Goal: Information Seeking & Learning: Find specific fact

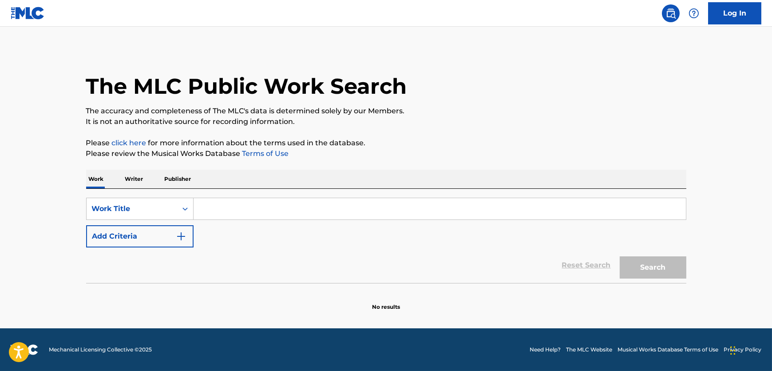
drag, startPoint x: 225, startPoint y: 195, endPoint x: 224, endPoint y: 199, distance: 4.5
click at [225, 195] on div "SearchWithCriteria2b31fccb-445c-43f3-b78d-5c52ac953d3c Work Title Add Criteria …" at bounding box center [386, 236] width 600 height 94
click at [221, 206] on input "Search Form" at bounding box center [440, 208] width 492 height 21
paste input "Man I Need"
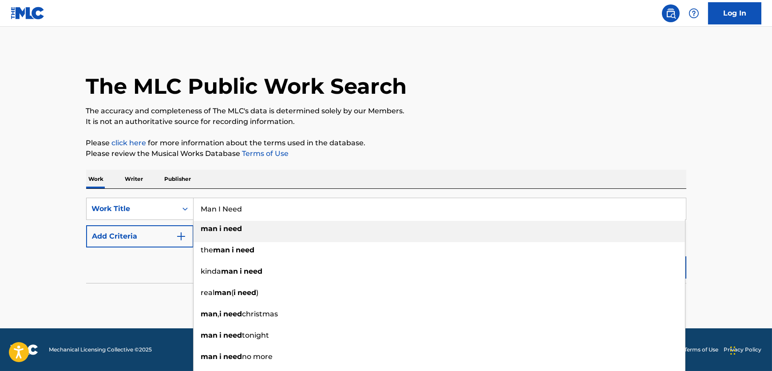
type input "Man I Need"
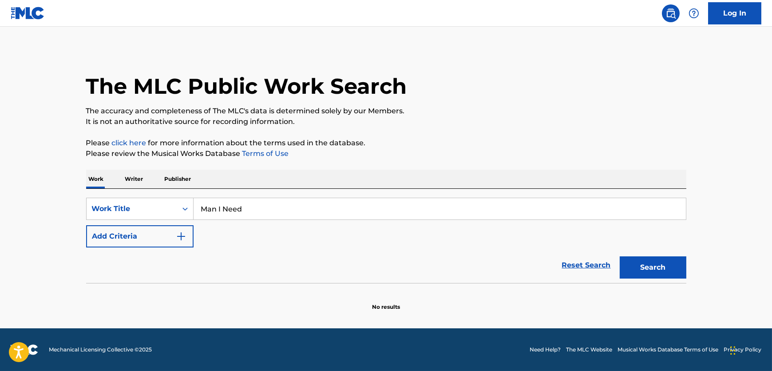
click at [170, 235] on button "Add Criteria" at bounding box center [139, 236] width 107 height 22
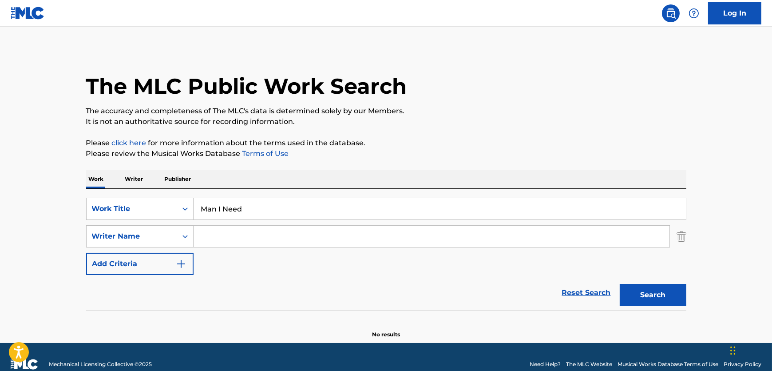
drag, startPoint x: 170, startPoint y: 235, endPoint x: 325, endPoint y: 245, distance: 155.3
click at [256, 240] on input "Search Form" at bounding box center [432, 236] width 476 height 21
paste input "[PERSON_NAME]"
type input "[PERSON_NAME]"
click at [661, 302] on button "Search" at bounding box center [653, 295] width 67 height 22
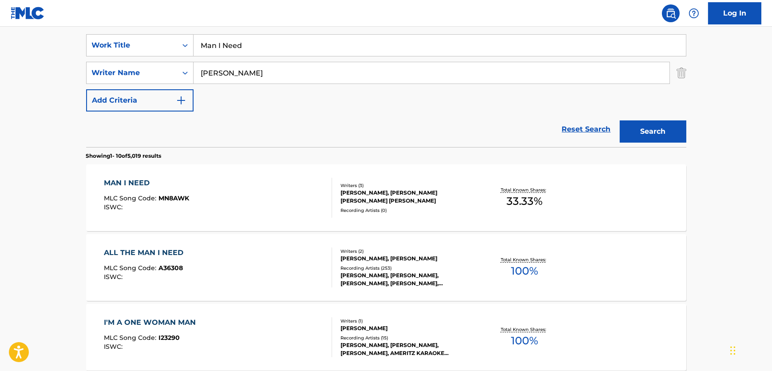
scroll to position [164, 0]
click at [277, 201] on div "MAN I NEED MLC Song Code : MN8AWK ISWC :" at bounding box center [218, 197] width 228 height 40
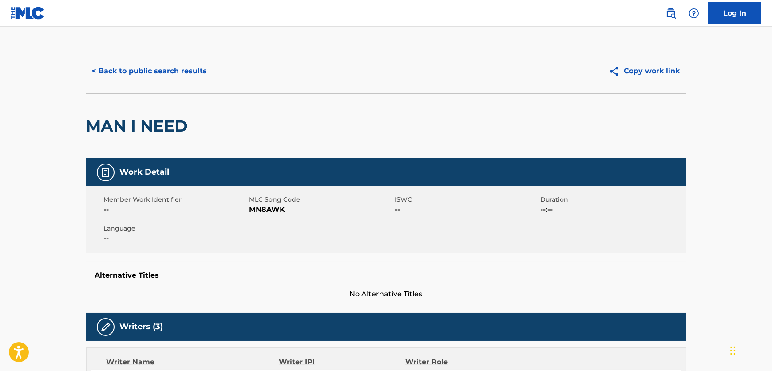
click at [270, 211] on span "MN8AWK" at bounding box center [320, 209] width 143 height 11
copy span "MN8AWK"
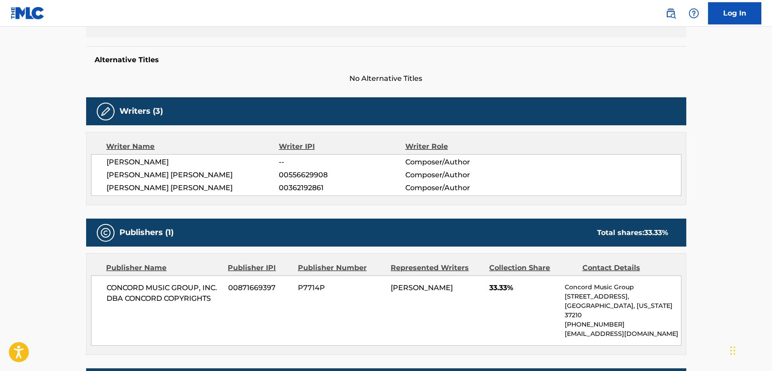
scroll to position [242, 0]
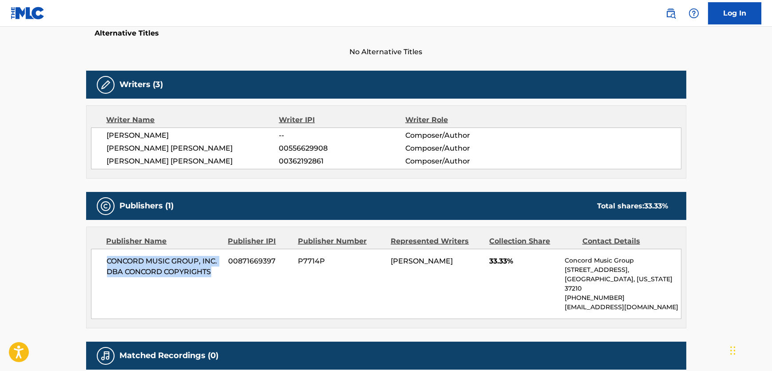
drag, startPoint x: 219, startPoint y: 275, endPoint x: 107, endPoint y: 253, distance: 114.9
click at [107, 253] on div "CONCORD MUSIC GROUP, INC. DBA CONCORD COPYRIGHTS 00871669397 P7714P [PERSON_NAM…" at bounding box center [386, 284] width 590 height 70
copy span "CONCORD MUSIC GROUP, INC. DBA CONCORD COPYRIGHTS"
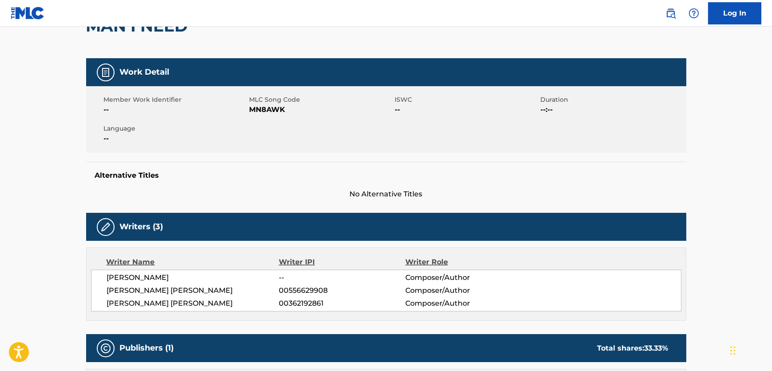
scroll to position [0, 0]
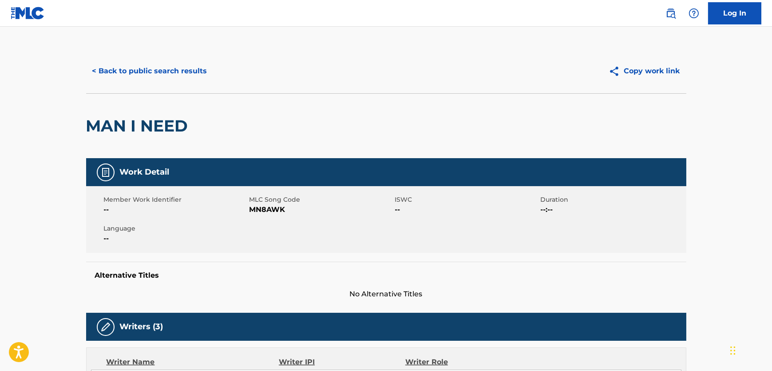
click at [126, 63] on button "< Back to public search results" at bounding box center [149, 71] width 127 height 22
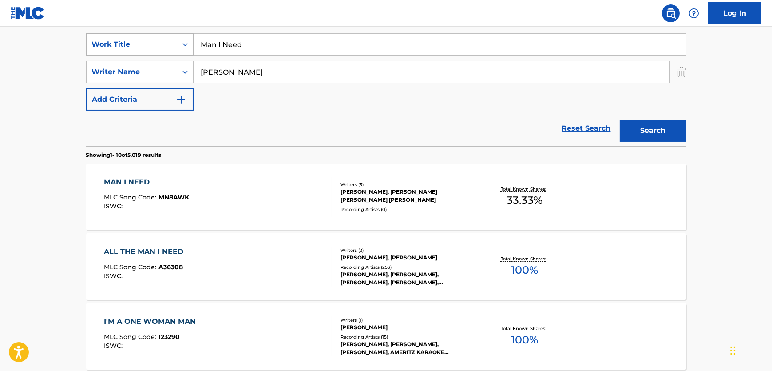
drag, startPoint x: 263, startPoint y: 44, endPoint x: 103, endPoint y: 44, distance: 159.8
click at [103, 42] on div "SearchWithCriteria2b31fccb-445c-43f3-b78d-5c52ac953d3c Work Title Man I Need" at bounding box center [386, 44] width 600 height 22
paste input "The Gift"
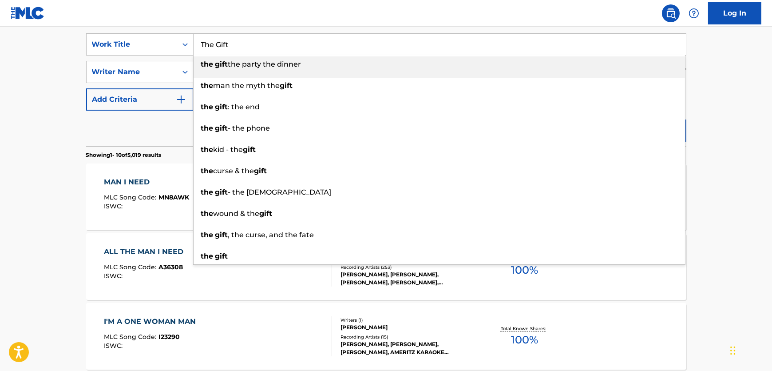
type input "The Gift"
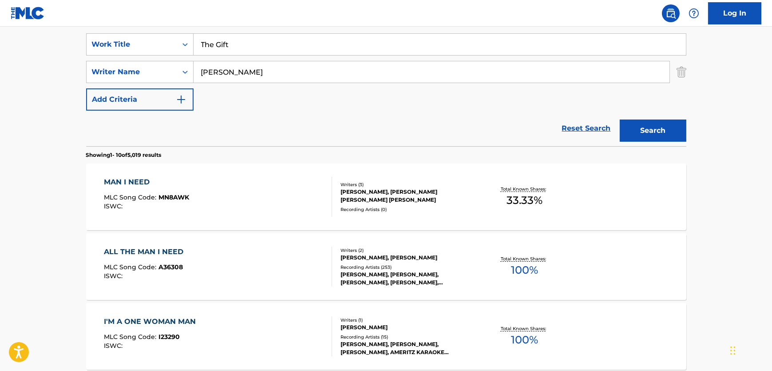
drag, startPoint x: 257, startPoint y: 80, endPoint x: 142, endPoint y: 59, distance: 116.8
click at [142, 59] on div "SearchWithCriteria2b31fccb-445c-43f3-b78d-5c52ac953d3c Work Title The Gift Sear…" at bounding box center [386, 71] width 600 height 77
paste input "Welgemoed"
type input "Welgemoed"
click at [638, 126] on button "Search" at bounding box center [653, 130] width 67 height 22
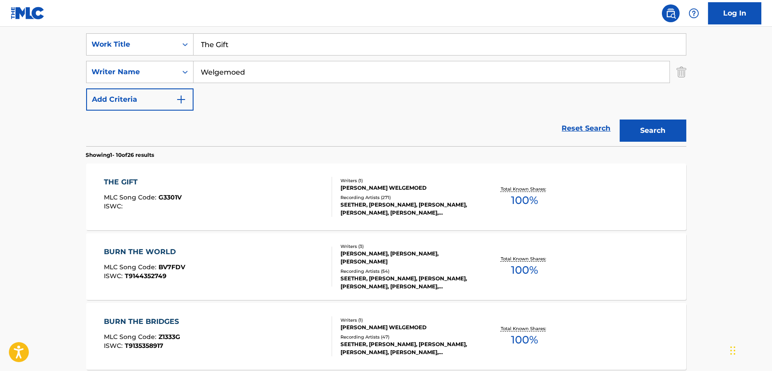
click at [240, 193] on div "THE GIFT MLC Song Code : G3301V ISWC :" at bounding box center [218, 197] width 228 height 40
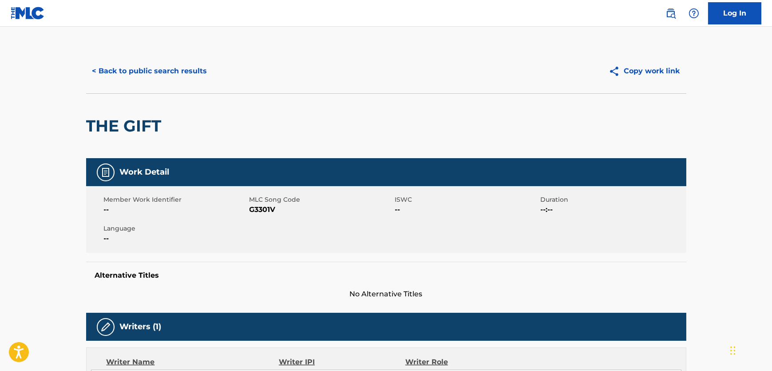
click at [268, 209] on span "G3301V" at bounding box center [320, 209] width 143 height 11
copy span "G3301V"
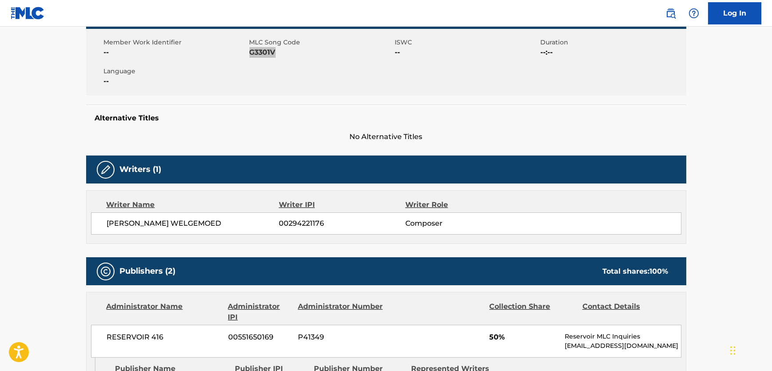
scroll to position [242, 0]
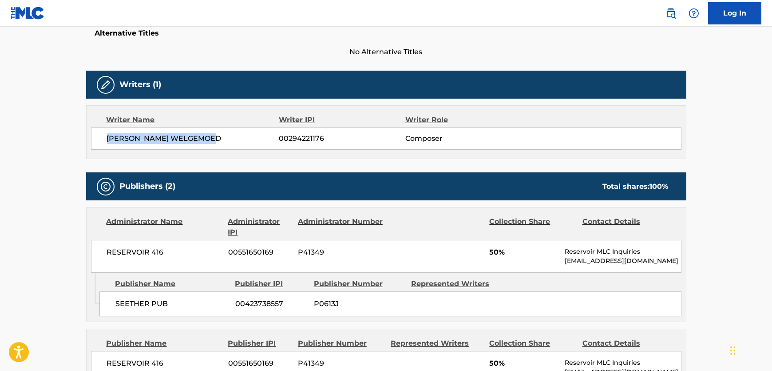
drag, startPoint x: 227, startPoint y: 146, endPoint x: 102, endPoint y: 140, distance: 125.3
click at [102, 140] on div "[PERSON_NAME] WELGEMOED 00294221176 Composer" at bounding box center [386, 138] width 590 height 22
copy span "[PERSON_NAME] WELGEMOED"
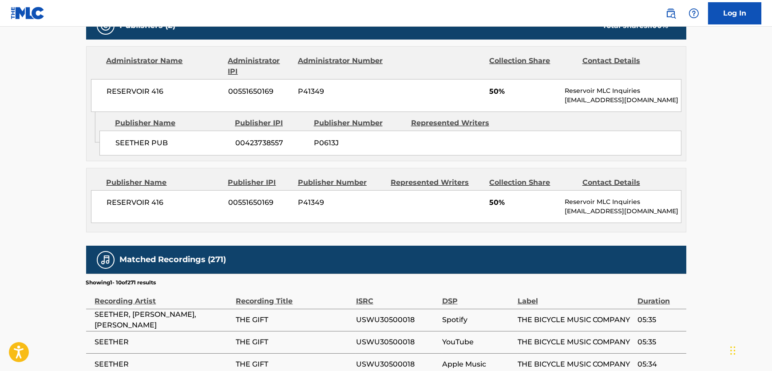
scroll to position [363, 0]
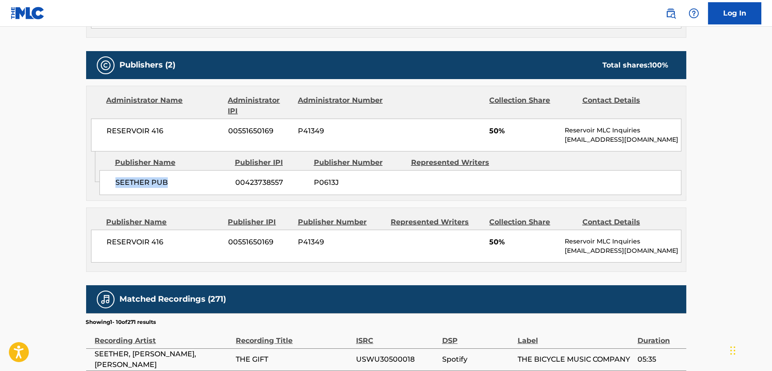
drag, startPoint x: 183, startPoint y: 189, endPoint x: 115, endPoint y: 188, distance: 67.5
click at [115, 188] on div "SEETHER PUB 00423738557 P0613J" at bounding box center [390, 182] width 582 height 25
copy span "SEETHER PUB"
drag, startPoint x: 174, startPoint y: 127, endPoint x: 107, endPoint y: 137, distance: 68.2
click at [107, 137] on div "RESERVOIR 416 00551650169 P41349 50% Reservoir MLC Inquiries [EMAIL_ADDRESS][DO…" at bounding box center [386, 135] width 590 height 33
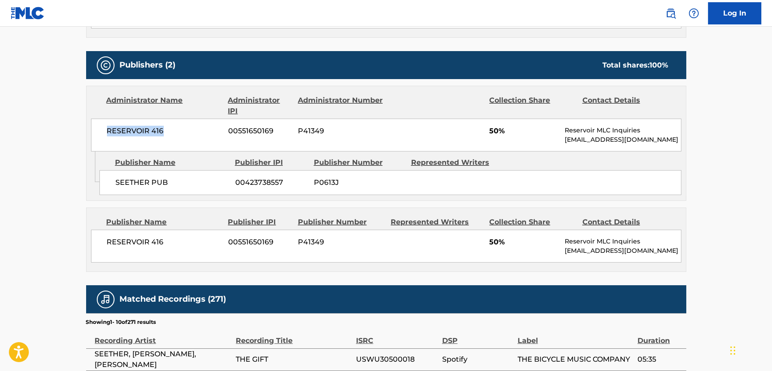
copy span "RESERVOIR 416"
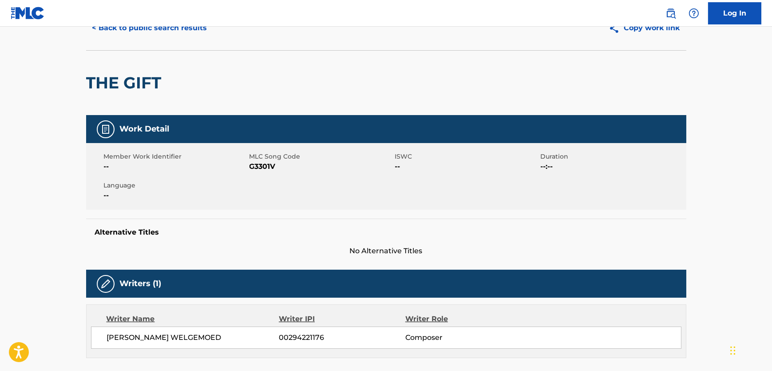
scroll to position [0, 0]
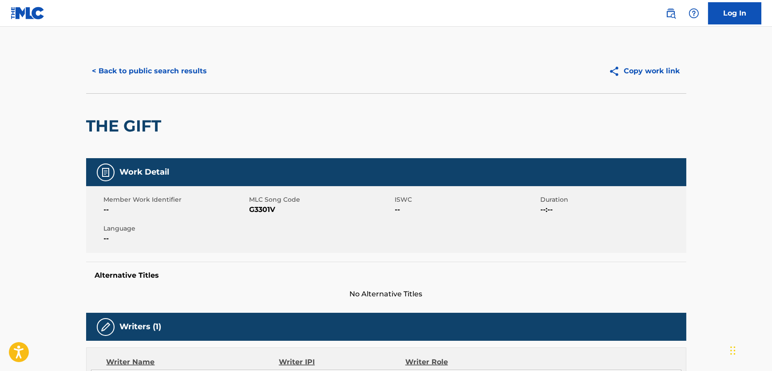
click at [143, 67] on button "< Back to public search results" at bounding box center [149, 71] width 127 height 22
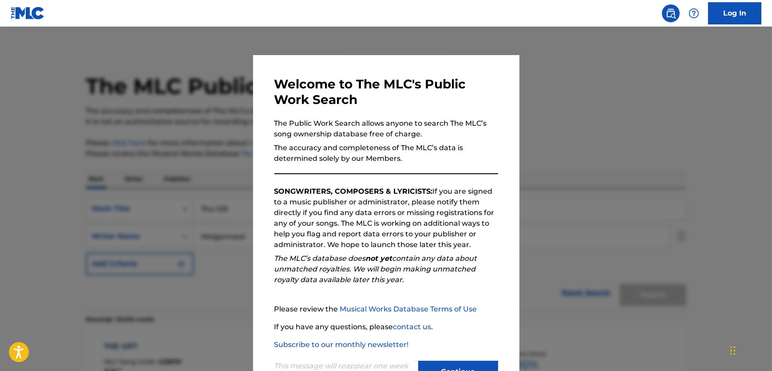
scroll to position [164, 0]
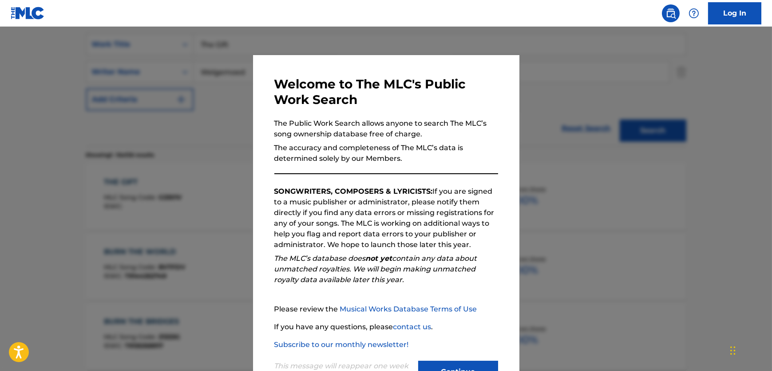
click at [447, 368] on button "Continue" at bounding box center [458, 371] width 80 height 22
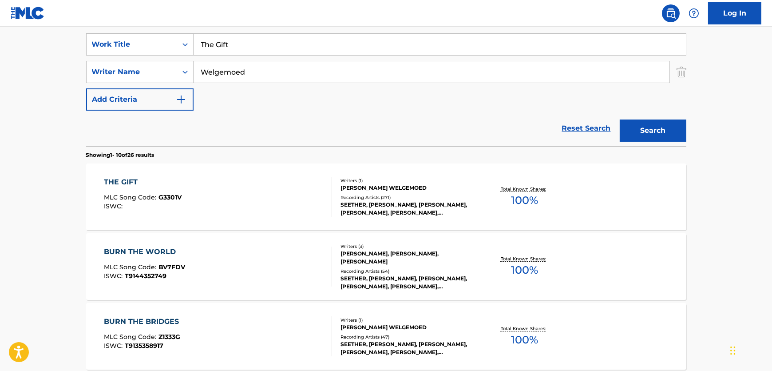
drag, startPoint x: 244, startPoint y: 41, endPoint x: 32, endPoint y: 60, distance: 212.6
paste input "Pool"
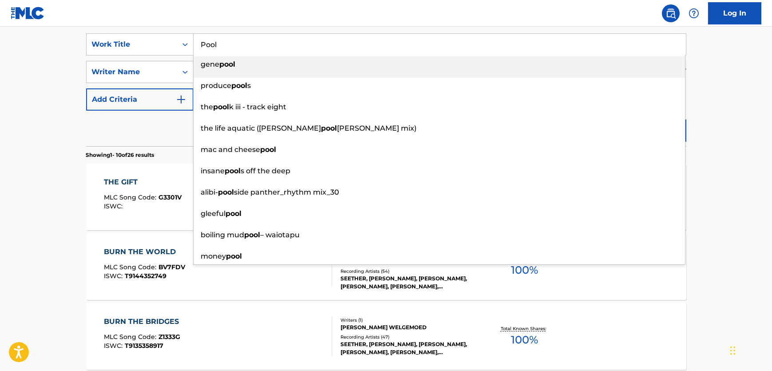
type input "Pool"
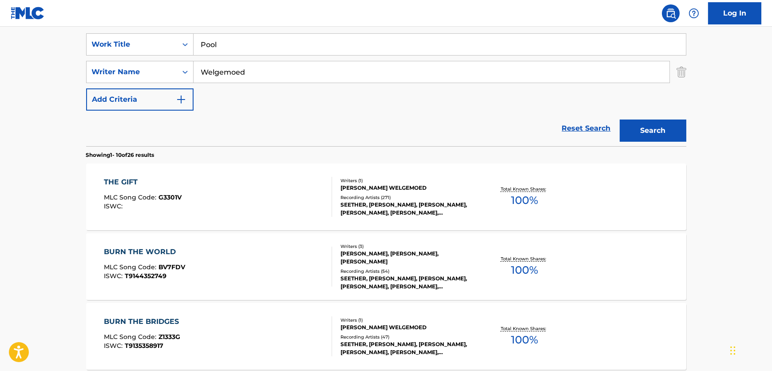
drag, startPoint x: 262, startPoint y: 70, endPoint x: 58, endPoint y: 71, distance: 204.2
paste input "erasiri"
type input "Weerasiri"
click at [636, 129] on button "Search" at bounding box center [653, 130] width 67 height 22
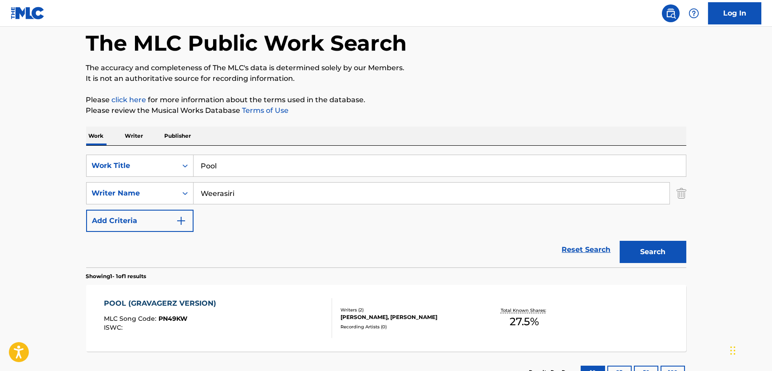
scroll to position [111, 0]
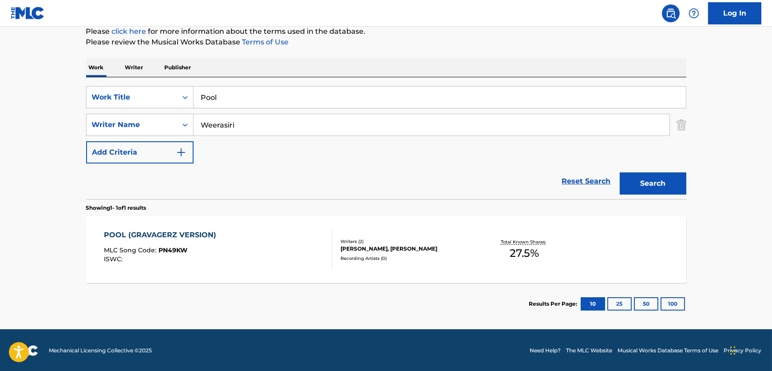
click at [266, 255] on div "POOL (GRAVAGERZ VERSION) MLC Song Code : PN49KW ISWC :" at bounding box center [218, 250] width 228 height 40
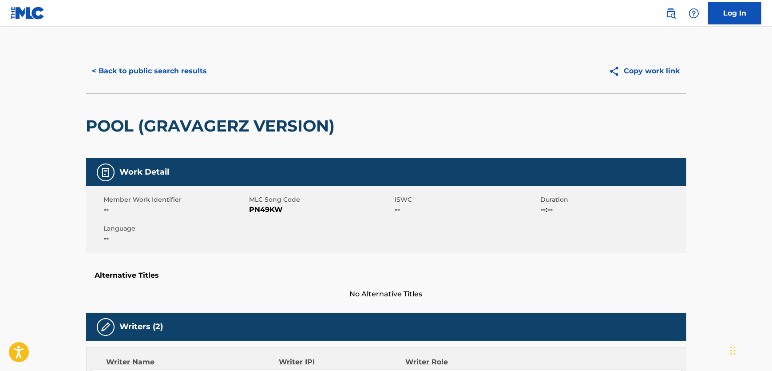
click at [271, 206] on span "PN49KW" at bounding box center [320, 209] width 143 height 11
drag, startPoint x: 271, startPoint y: 206, endPoint x: 6, endPoint y: 199, distance: 264.7
click at [270, 206] on span "PN49KW" at bounding box center [320, 209] width 143 height 11
copy span "PN49KW"
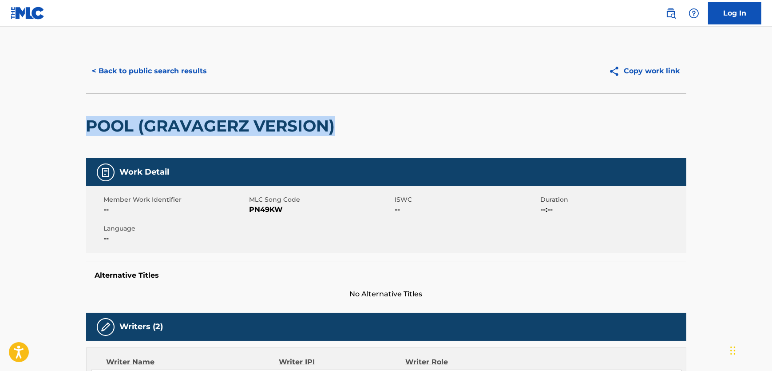
drag, startPoint x: 198, startPoint y: 121, endPoint x: 0, endPoint y: 139, distance: 197.9
click at [59, 128] on main "< Back to public search results Copy work link POOL (GRAVAGERZ VERSION) Work De…" at bounding box center [386, 333] width 772 height 613
copy h2 "POOL (GRAVAGERZ VERSION)"
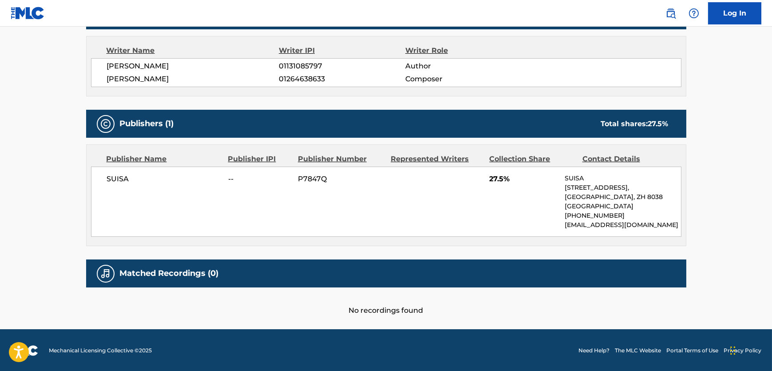
scroll to position [271, 0]
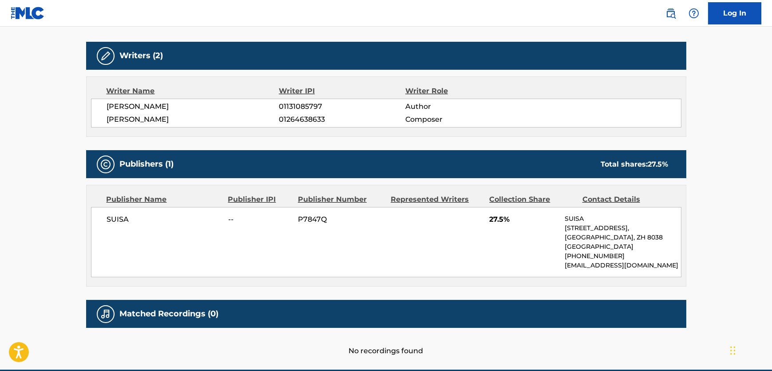
drag, startPoint x: 206, startPoint y: 115, endPoint x: 107, endPoint y: 116, distance: 99.0
click at [107, 116] on span "[PERSON_NAME]" at bounding box center [193, 119] width 172 height 11
copy span "[PERSON_NAME]"
drag, startPoint x: 147, startPoint y: 215, endPoint x: 108, endPoint y: 217, distance: 39.6
click at [108, 217] on span "SUISA" at bounding box center [164, 219] width 115 height 11
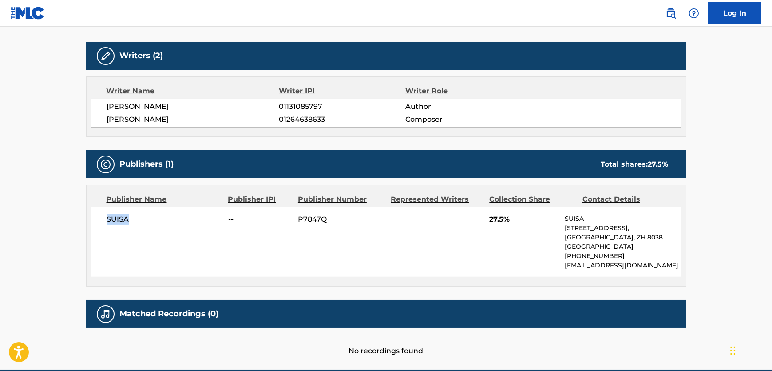
copy span "SUISA"
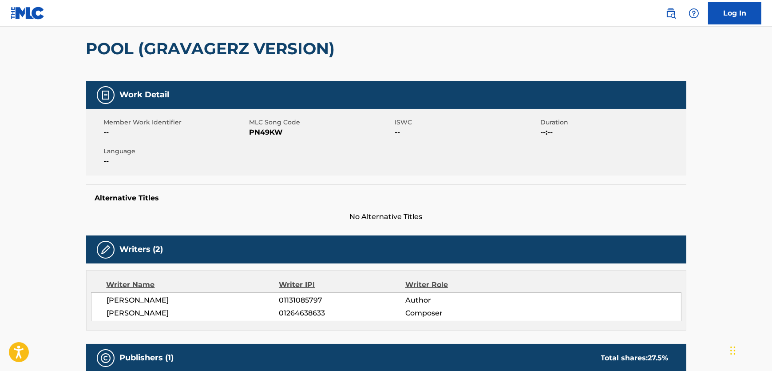
scroll to position [0, 0]
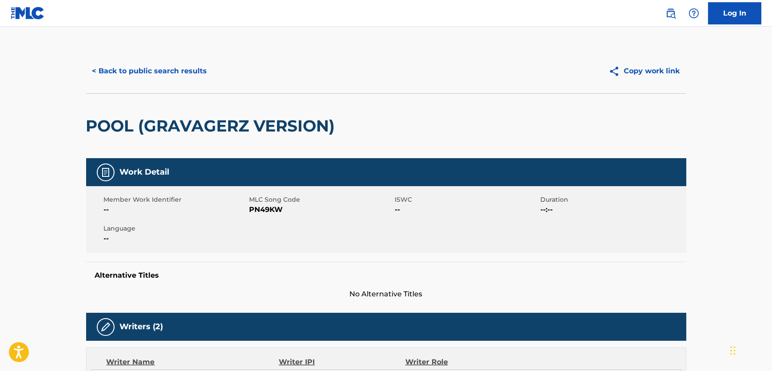
click at [175, 74] on button "< Back to public search results" at bounding box center [149, 71] width 127 height 22
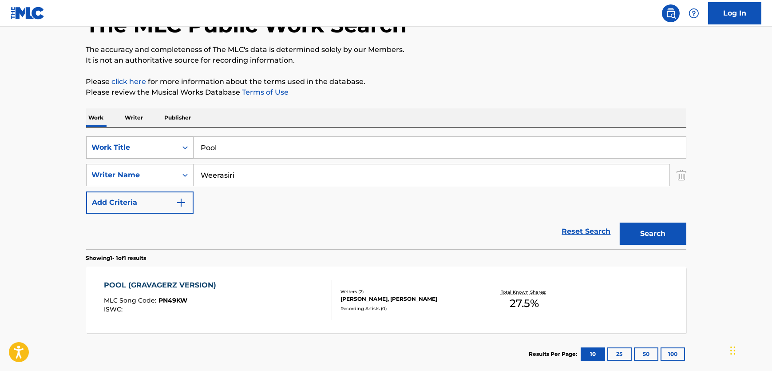
drag, startPoint x: 241, startPoint y: 147, endPoint x: 94, endPoint y: 142, distance: 147.9
click at [94, 142] on div "SearchWithCriteria2b31fccb-445c-43f3-b78d-5c52ac953d3c Work Title Pool" at bounding box center [386, 147] width 600 height 22
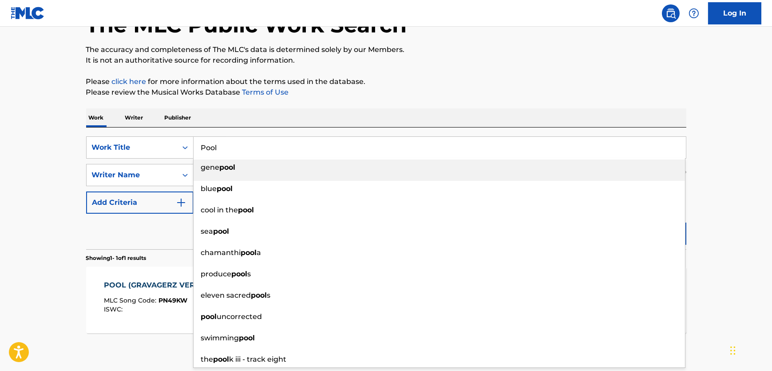
paste input "I Love Me Some Him"
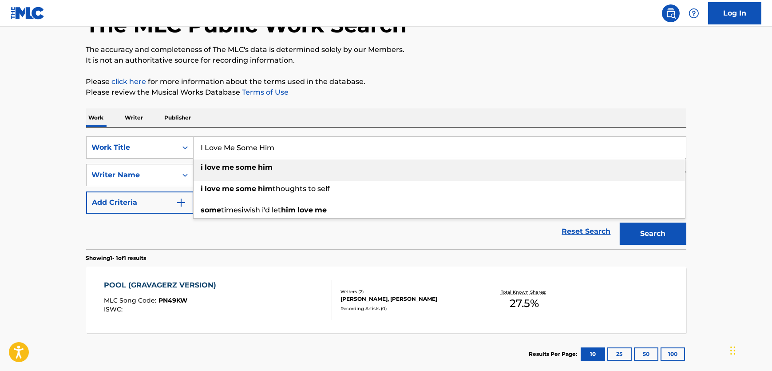
type input "I Love Me Some Him"
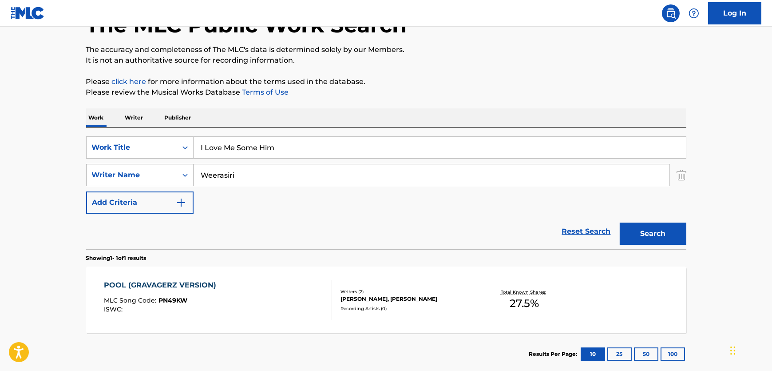
drag, startPoint x: 259, startPoint y: 176, endPoint x: 162, endPoint y: 178, distance: 96.3
click at [102, 173] on div "SearchWithCriteriab8434ff3-a01d-4b04-8919-da40a4938626 Writer Name [PERSON_NAME]" at bounding box center [386, 175] width 600 height 22
paste input "[PERSON_NAME]"
type input "[PERSON_NAME]"
click at [650, 233] on button "Search" at bounding box center [653, 233] width 67 height 22
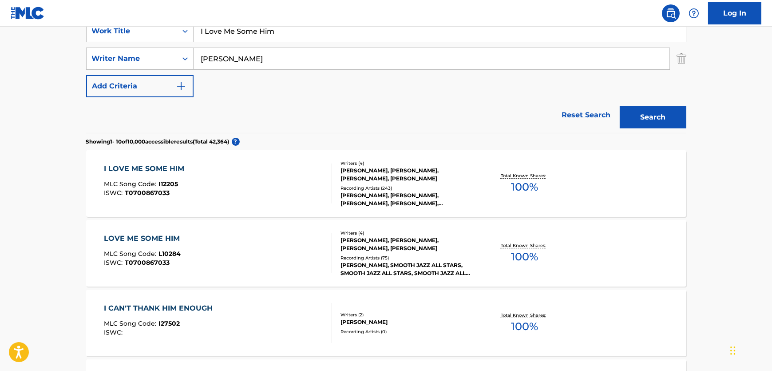
scroll to position [182, 0]
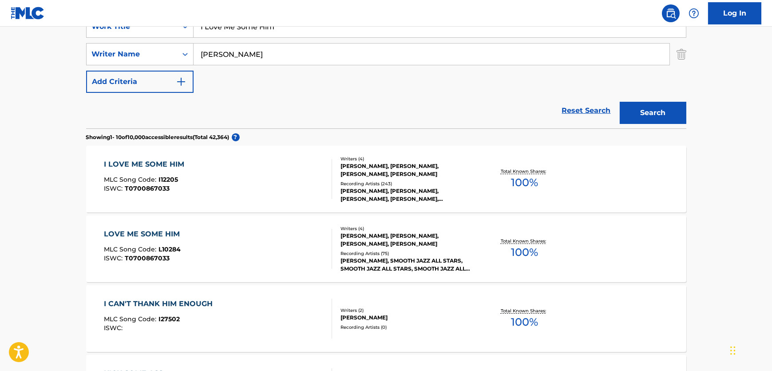
click at [269, 186] on div "I LOVE ME SOME HIM MLC Song Code : I12205 ISWC : T0700867033" at bounding box center [218, 179] width 228 height 40
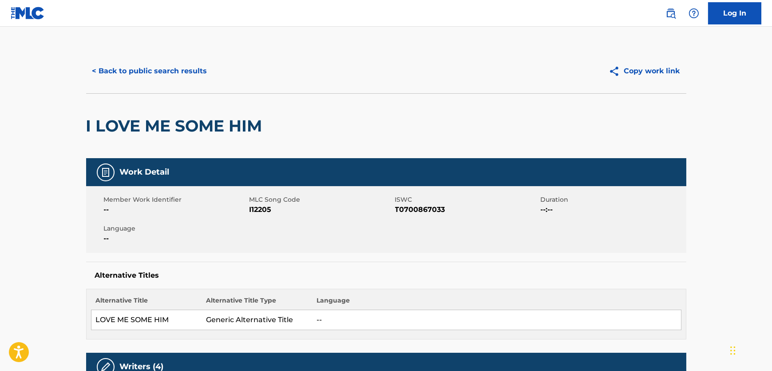
click at [258, 209] on span "I12205" at bounding box center [320, 209] width 143 height 11
click at [411, 210] on span "T0700867033" at bounding box center [466, 209] width 143 height 11
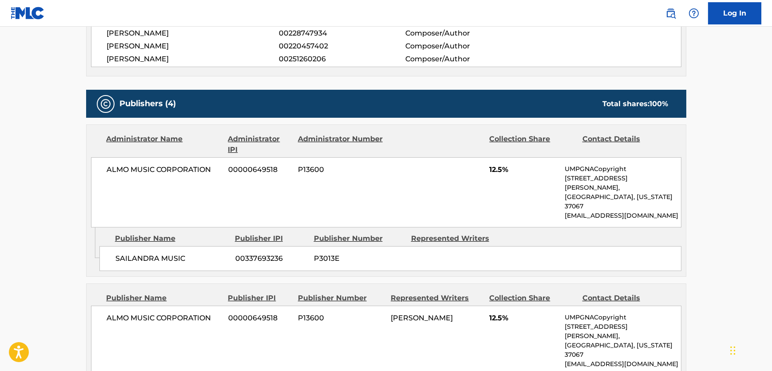
scroll to position [404, 0]
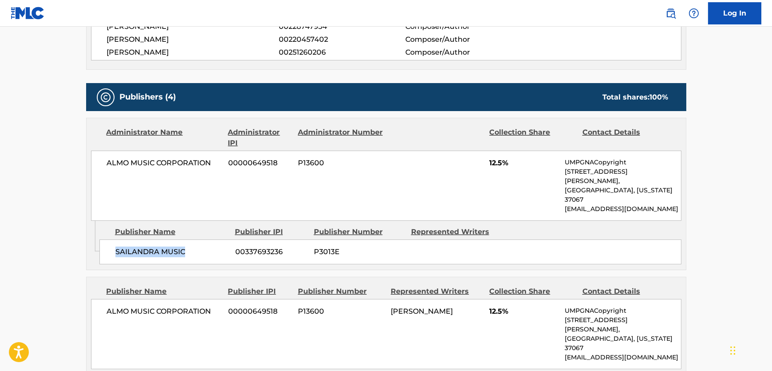
drag, startPoint x: 193, startPoint y: 231, endPoint x: 114, endPoint y: 230, distance: 79.5
click at [114, 239] on div "SAILANDRA MUSIC 00337693236 P3013E" at bounding box center [390, 251] width 582 height 25
drag, startPoint x: 217, startPoint y: 158, endPoint x: 103, endPoint y: 170, distance: 115.1
click at [103, 170] on div "ALMO MUSIC CORPORATION 00000649518 P13600 12.5% UMPGNACopyright [STREET_ADDRESS…" at bounding box center [386, 185] width 590 height 70
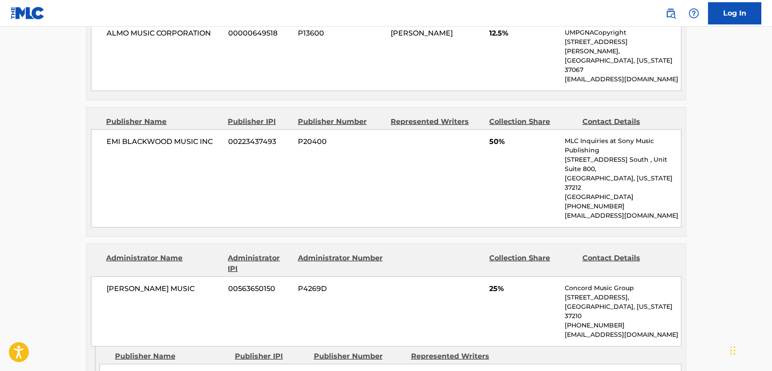
scroll to position [686, 0]
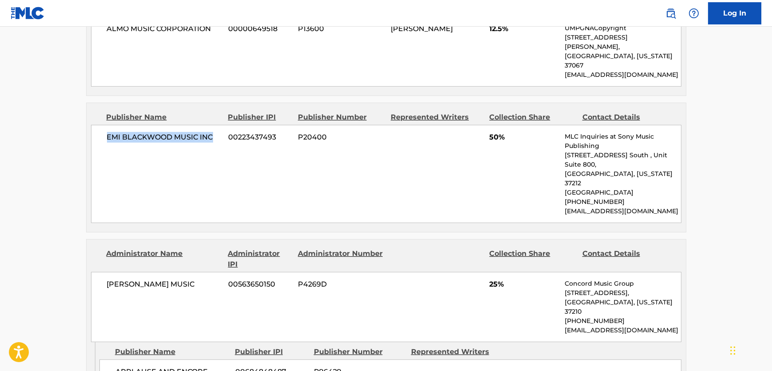
drag, startPoint x: 217, startPoint y: 97, endPoint x: 93, endPoint y: 111, distance: 124.7
click at [93, 125] on div "EMI [PERSON_NAME] MUSIC INC 00223437493 P20400 50% MLC Inquiries at Sony Music …" at bounding box center [386, 174] width 590 height 98
drag, startPoint x: 142, startPoint y: 316, endPoint x: 104, endPoint y: 309, distance: 38.8
click at [104, 359] on div "APPLAUSE AND ENCORE MUSIC 00684848487 P96429" at bounding box center [390, 377] width 582 height 36
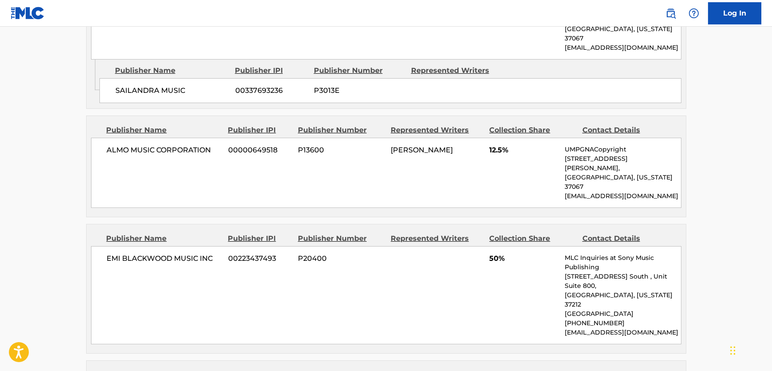
scroll to position [767, 0]
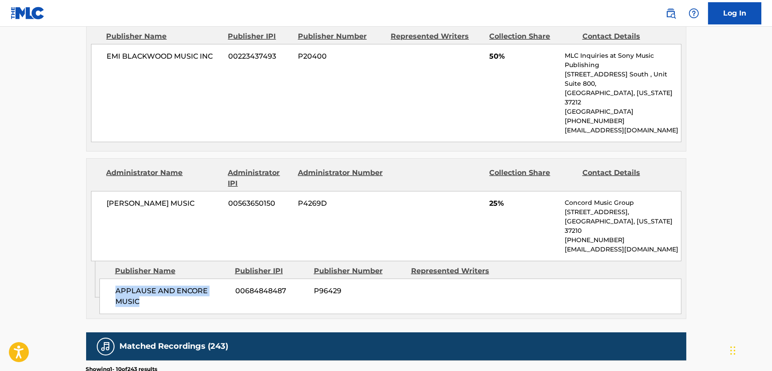
drag, startPoint x: 197, startPoint y: 146, endPoint x: 98, endPoint y: 149, distance: 99.0
click at [98, 191] on div "[PERSON_NAME] MUSIC 00563650150 P4269D 25% Concord Music Group [STREET_ADDRESS]…" at bounding box center [386, 226] width 590 height 70
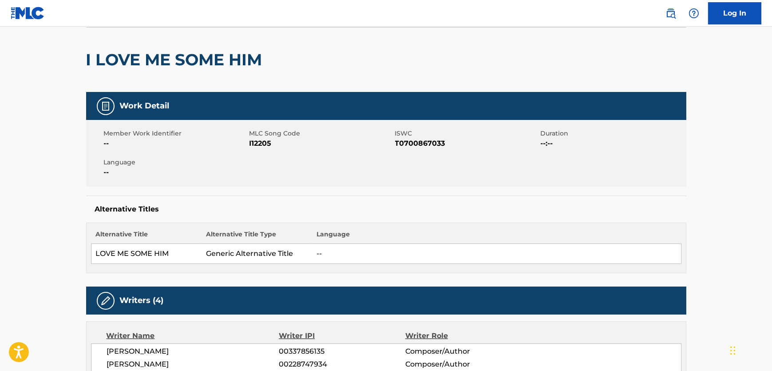
scroll to position [0, 0]
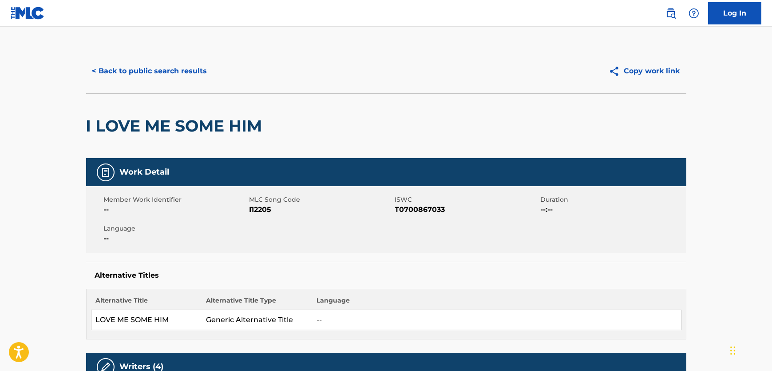
click at [157, 59] on div "< Back to public search results Copy work link" at bounding box center [386, 71] width 600 height 44
click at [169, 77] on button "< Back to public search results" at bounding box center [149, 71] width 127 height 22
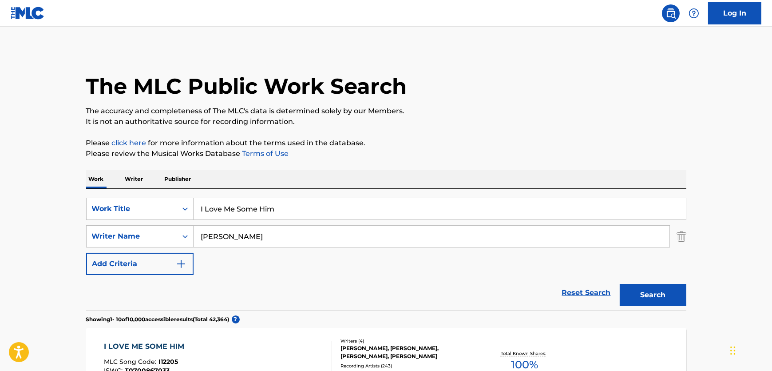
drag, startPoint x: 309, startPoint y: 201, endPoint x: 1, endPoint y: 234, distance: 309.0
paste input "Mi Salvador"
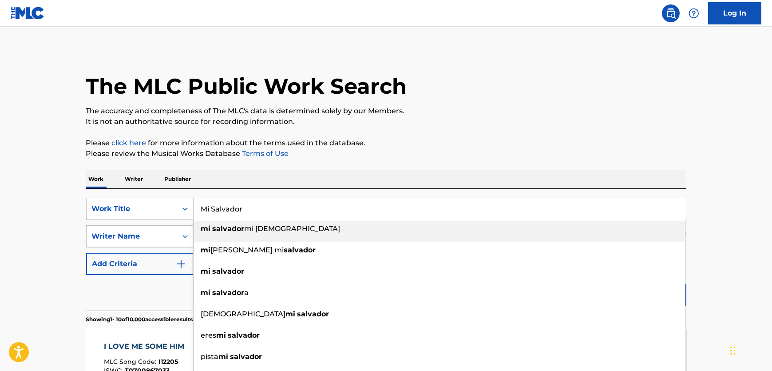
type input "Mi Salvador"
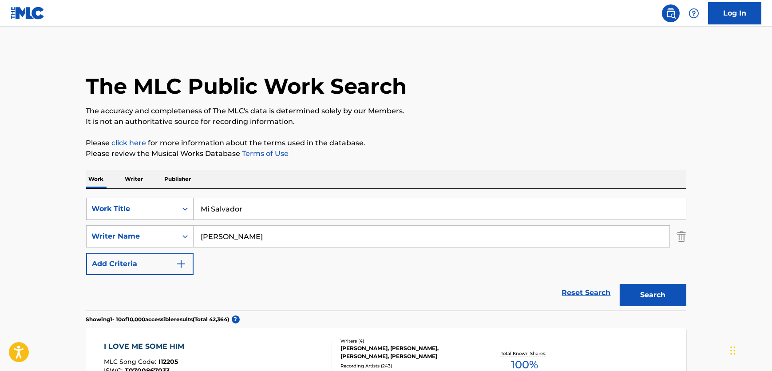
drag, startPoint x: 166, startPoint y: 220, endPoint x: 106, endPoint y: 218, distance: 60.0
click at [103, 217] on div "SearchWithCriteria2b31fccb-445c-43f3-b78d-5c52ac953d3c Work Title Mi Salvador S…" at bounding box center [386, 236] width 600 height 77
paste input "[PERSON_NAME]"
type input "[PERSON_NAME]"
click at [639, 289] on button "Search" at bounding box center [653, 295] width 67 height 22
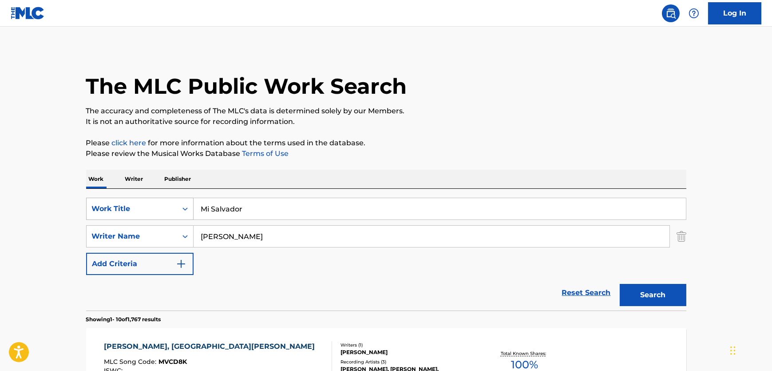
click at [134, 222] on div "SearchWithCriteria2b31fccb-445c-43f3-b78d-5c52ac953d3c Work Title Mi Salvador S…" at bounding box center [386, 236] width 600 height 77
click at [137, 211] on div "Work Title" at bounding box center [132, 208] width 80 height 11
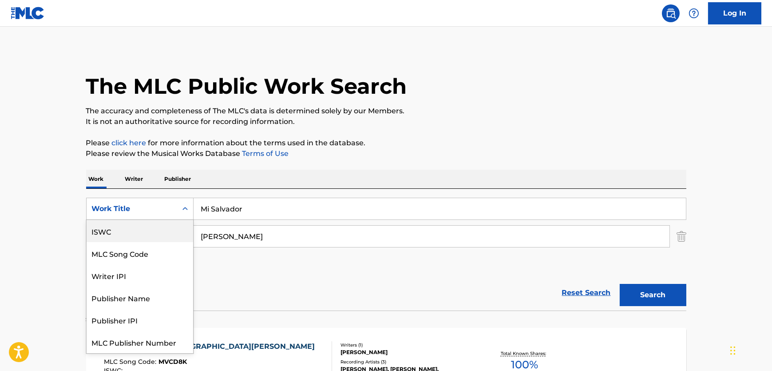
click at [142, 228] on div "ISWC" at bounding box center [140, 231] width 107 height 22
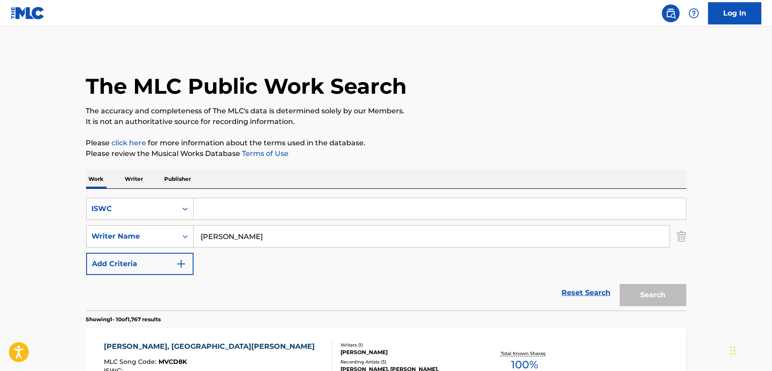
click at [253, 207] on input "Search Form" at bounding box center [440, 208] width 492 height 21
paste input "T3054326993"
type input "T3054326993"
drag, startPoint x: 221, startPoint y: 237, endPoint x: 149, endPoint y: 249, distance: 73.0
click at [149, 249] on div "SearchWithCriteria00b31247-a5e9-4742-b5da-4354cbdf814e ISWC T3054326993 SearchW…" at bounding box center [386, 236] width 600 height 77
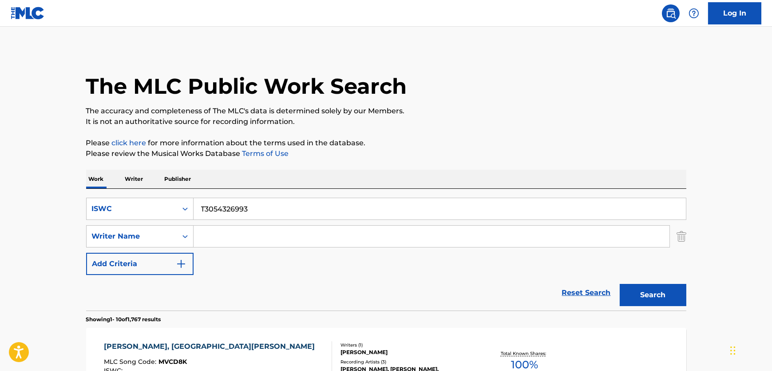
click at [620, 284] on button "Search" at bounding box center [653, 295] width 67 height 22
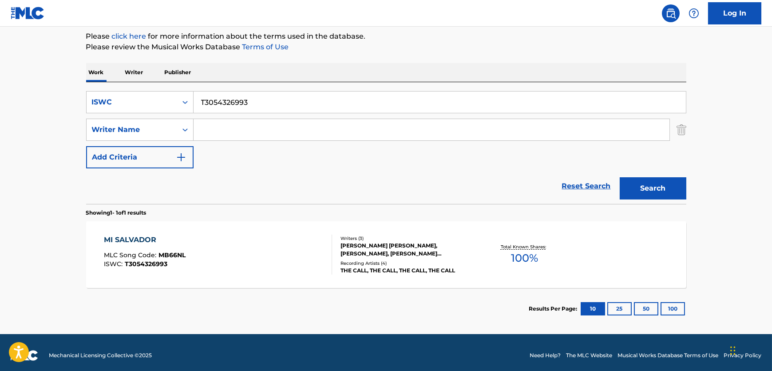
scroll to position [111, 0]
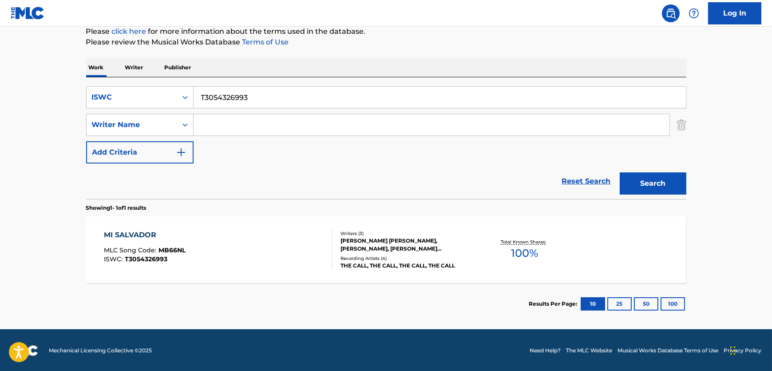
click at [245, 243] on div "MI SALVADOR MLC Song Code : MB66NL ISWC : T3054326993" at bounding box center [218, 250] width 228 height 40
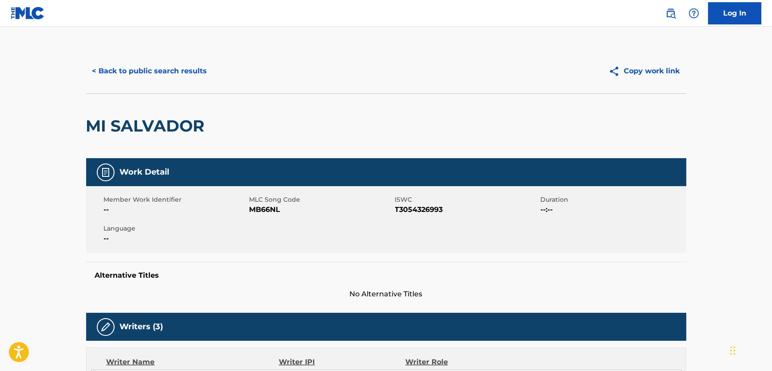
click at [265, 215] on div "Member Work Identifier -- MLC Song Code MB66NL ISWC T3054326993 Duration --:-- …" at bounding box center [386, 219] width 600 height 67
click at [267, 212] on span "MB66NL" at bounding box center [320, 209] width 143 height 11
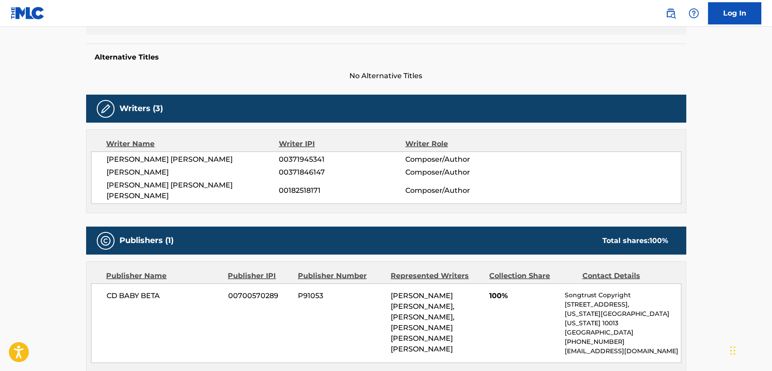
scroll to position [242, 0]
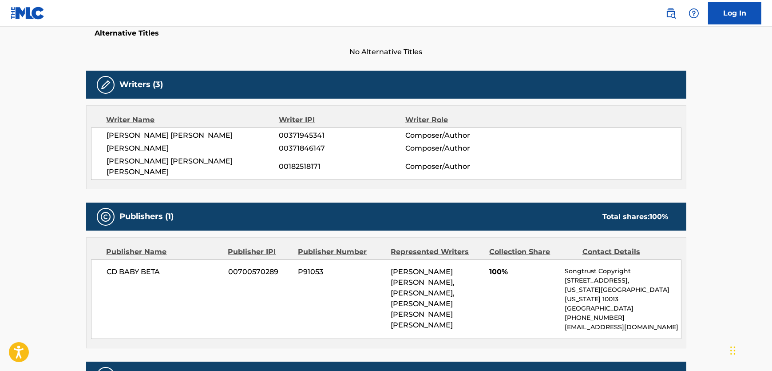
drag, startPoint x: 183, startPoint y: 149, endPoint x: 103, endPoint y: 151, distance: 80.4
click at [103, 151] on div "[PERSON_NAME] [PERSON_NAME] 00371945341 Composer/Author [PERSON_NAME] 003718461…" at bounding box center [386, 153] width 590 height 52
drag, startPoint x: 237, startPoint y: 162, endPoint x: 108, endPoint y: 161, distance: 128.7
click at [108, 161] on span "[PERSON_NAME] [PERSON_NAME] [PERSON_NAME]" at bounding box center [193, 166] width 172 height 21
